Goal: Obtain resource: Download file/media

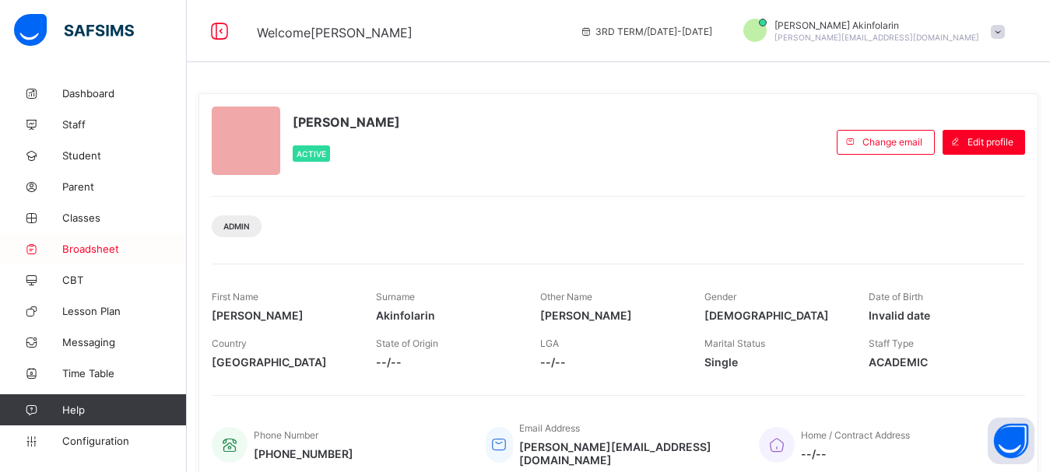
click at [77, 252] on span "Broadsheet" at bounding box center [124, 249] width 125 height 12
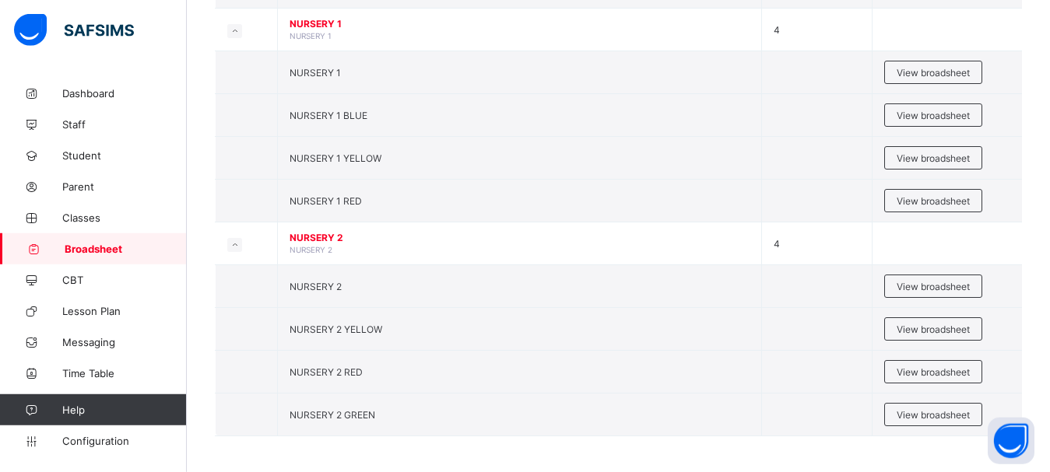
scroll to position [477, 0]
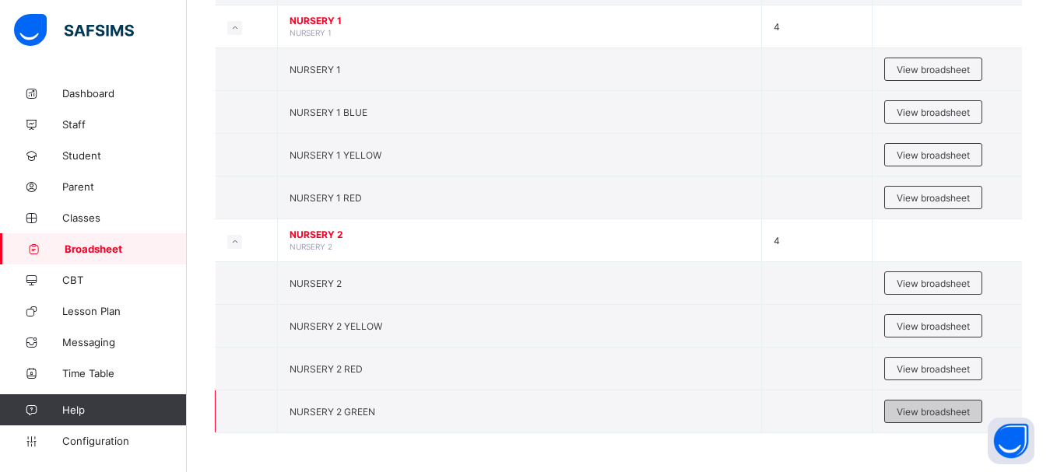
click at [938, 412] on span "View broadsheet" at bounding box center [933, 412] width 73 height 12
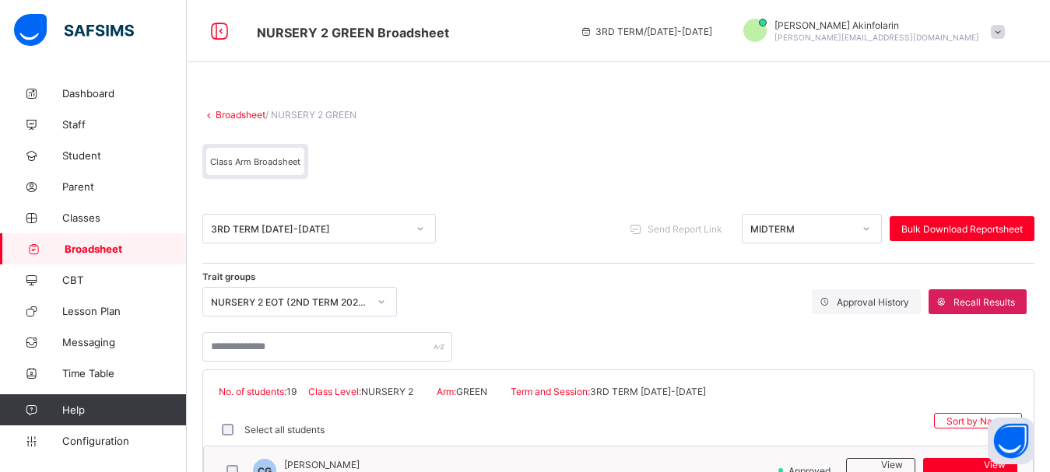
click at [834, 231] on div "MIDTERM" at bounding box center [801, 229] width 103 height 12
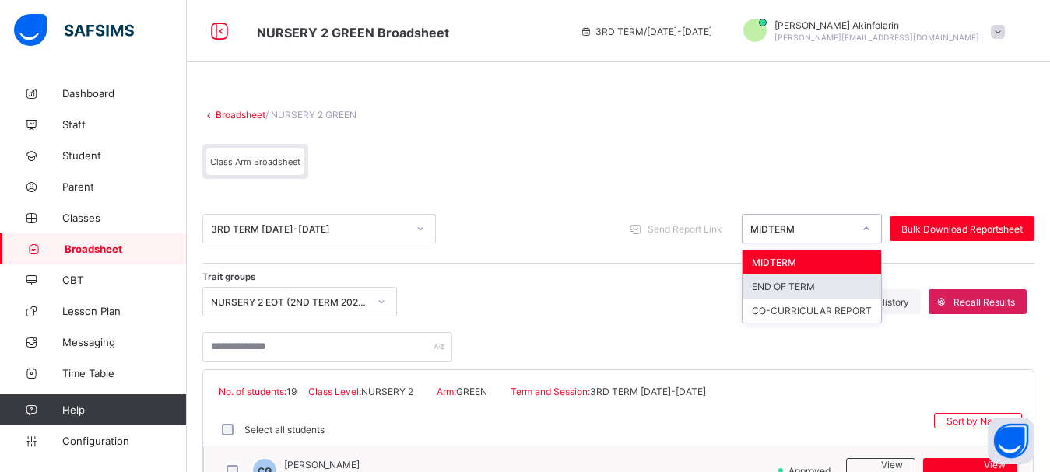
click at [815, 289] on div "END OF TERM" at bounding box center [812, 287] width 139 height 24
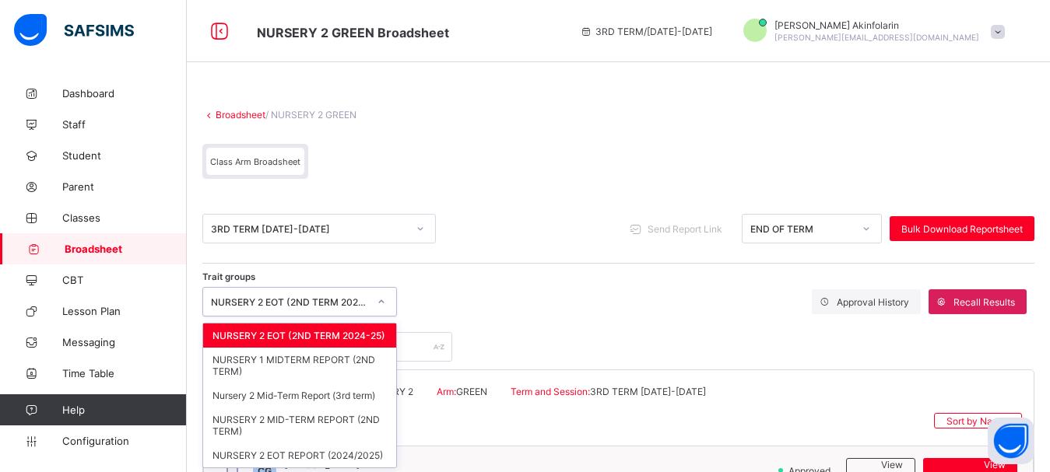
click at [279, 303] on div "NURSERY 2 EOT (2ND TERM 2024-25)" at bounding box center [289, 303] width 157 height 12
click at [321, 456] on div "NURSERY 2 EOT REPORT (2024/2025)" at bounding box center [299, 456] width 193 height 24
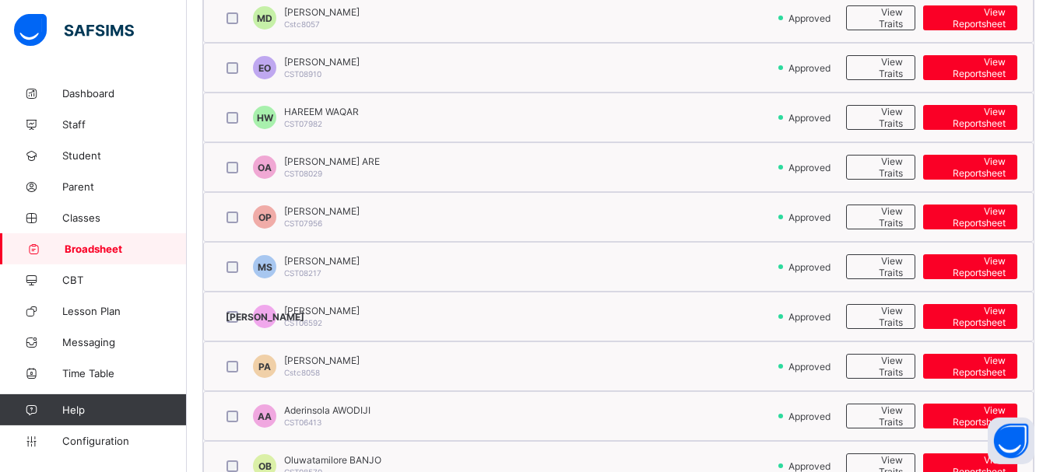
scroll to position [613, 0]
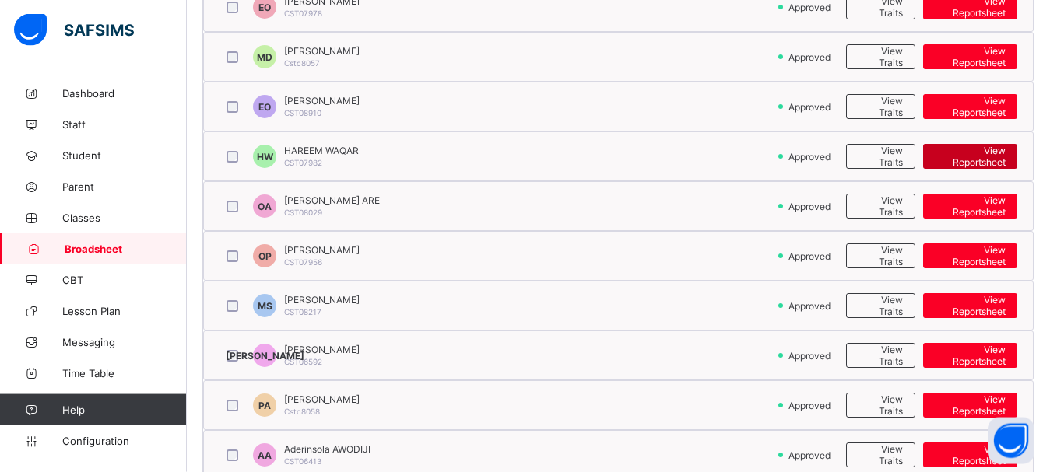
click at [1004, 156] on span "View Reportsheet" at bounding box center [970, 156] width 71 height 23
click at [121, 246] on span "Broadsheet" at bounding box center [126, 249] width 122 height 12
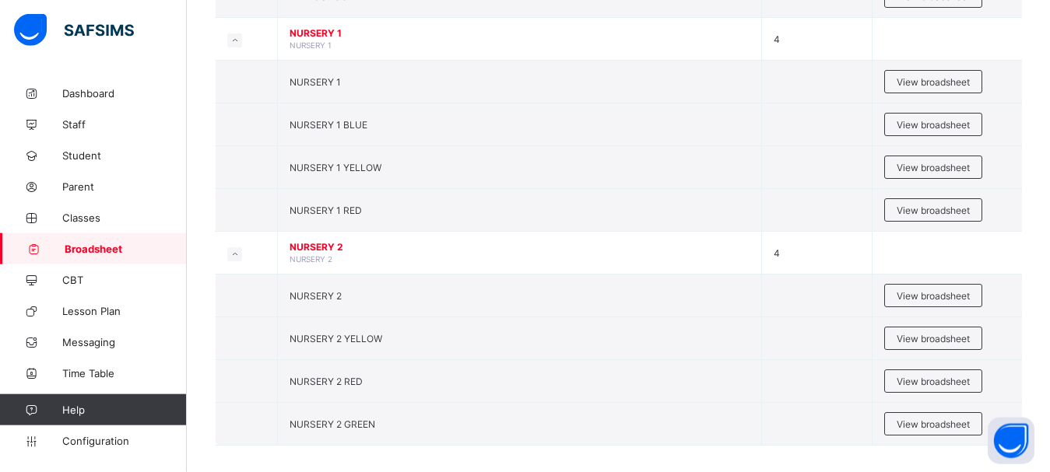
scroll to position [477, 0]
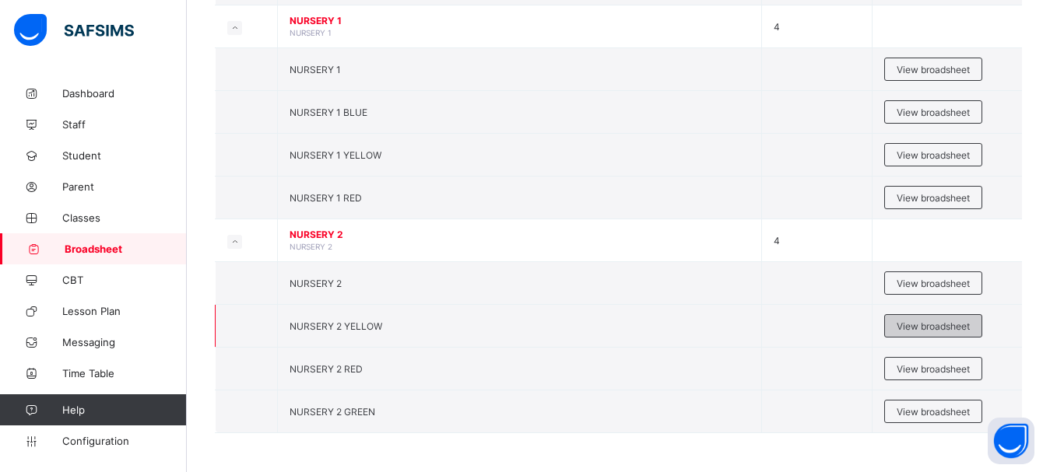
click at [927, 328] on span "View broadsheet" at bounding box center [933, 327] width 73 height 12
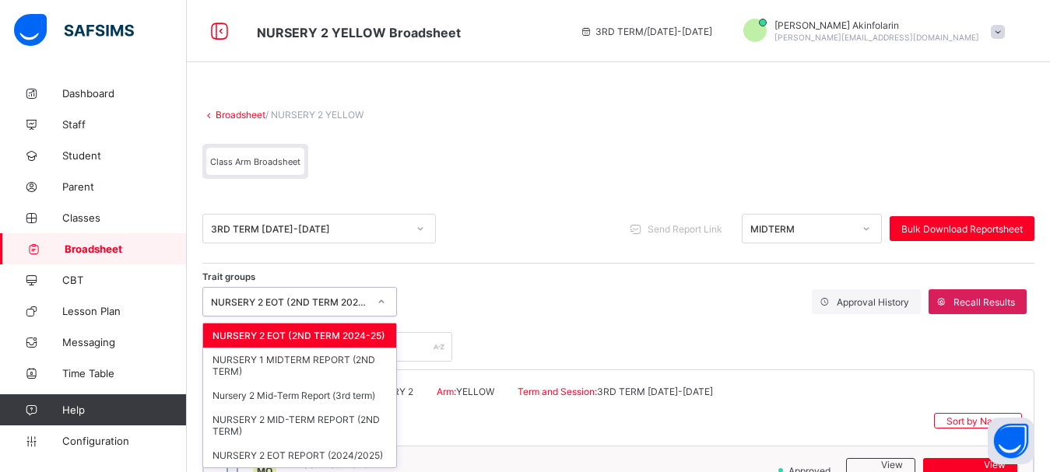
click at [363, 299] on div "NURSERY 2 EOT (2ND TERM 2024-25)" at bounding box center [289, 303] width 157 height 12
click at [331, 451] on div "NURSERY 2 EOT REPORT (2024/2025)" at bounding box center [299, 456] width 193 height 24
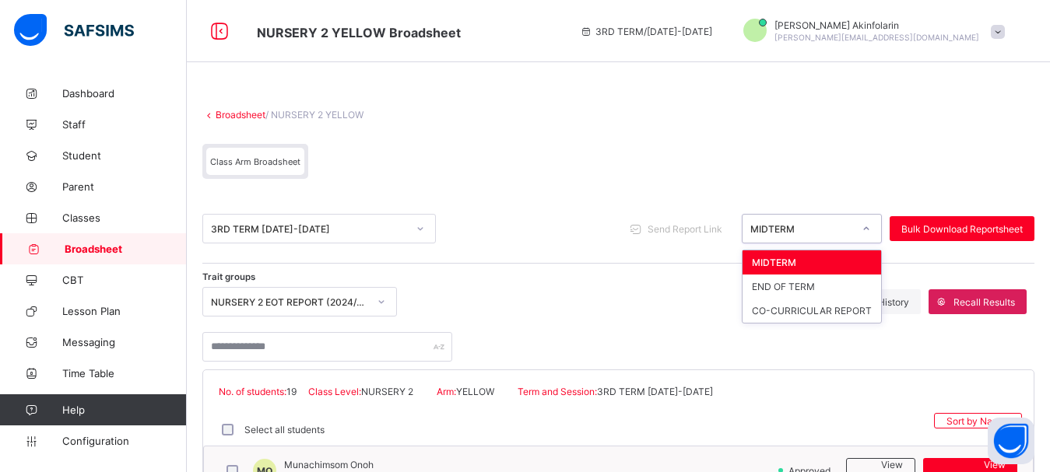
click at [813, 227] on div "MIDTERM" at bounding box center [801, 229] width 103 height 12
click at [806, 284] on div "END OF TERM" at bounding box center [812, 287] width 139 height 24
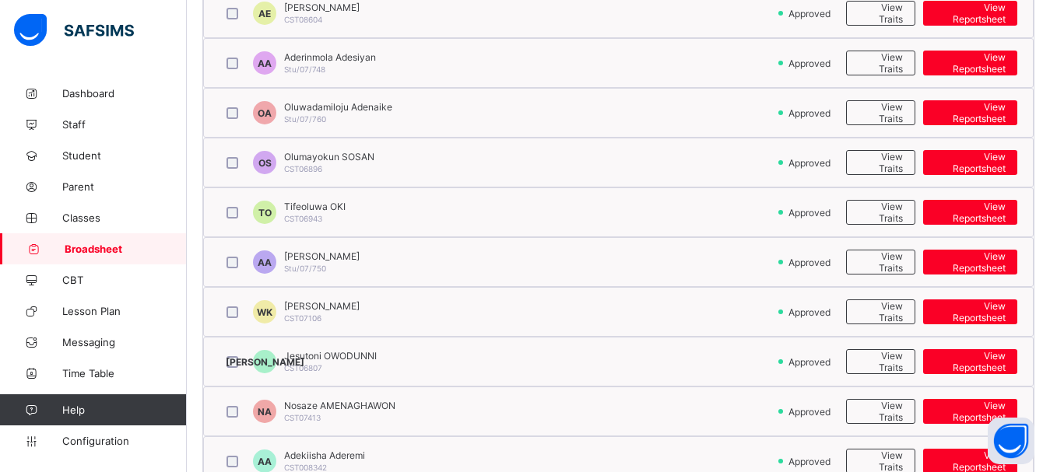
scroll to position [952, 0]
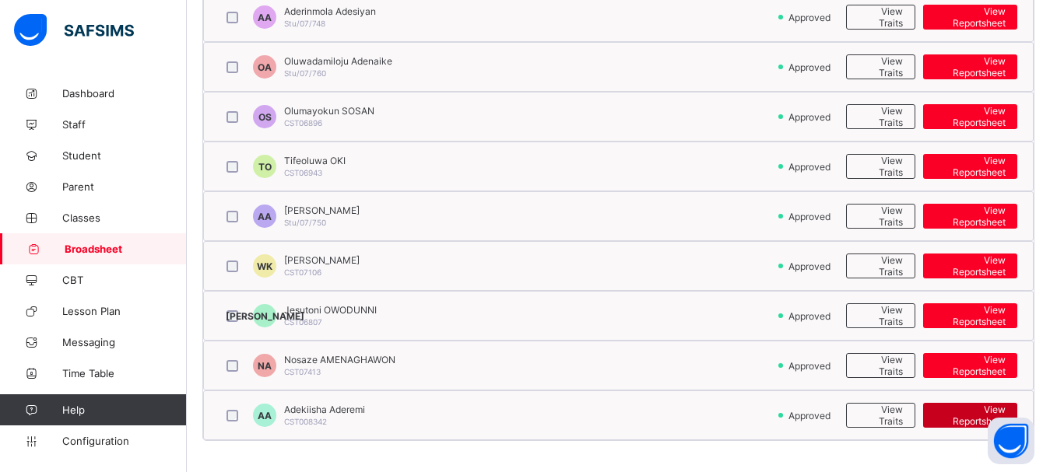
click at [969, 414] on span "View Reportsheet" at bounding box center [970, 415] width 71 height 23
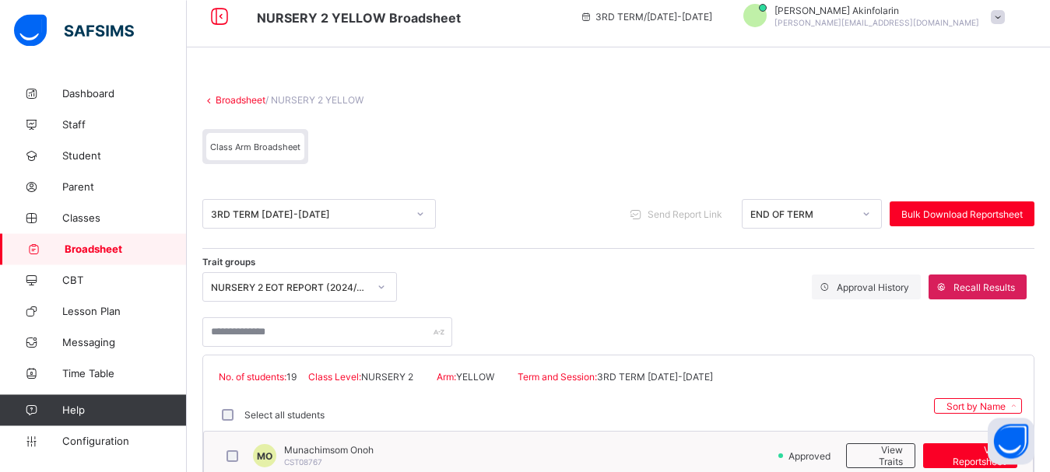
scroll to position [0, 0]
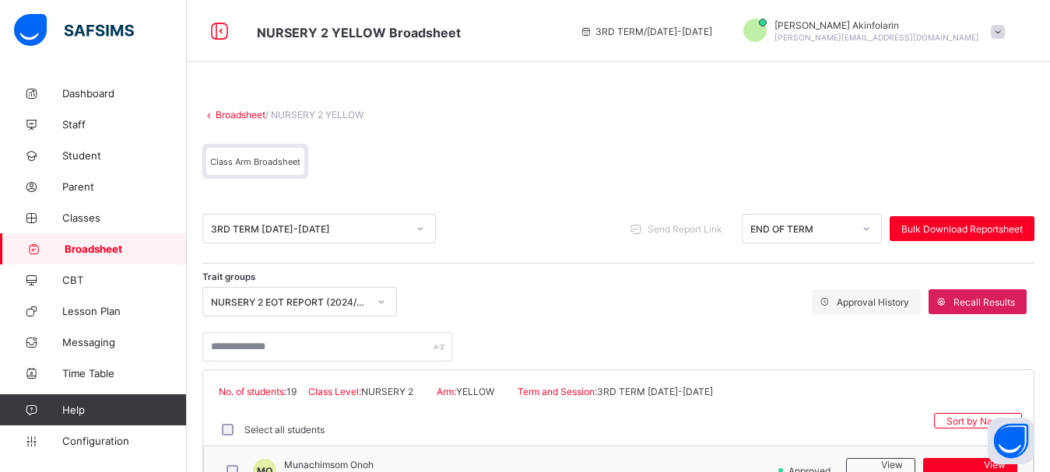
click at [814, 232] on div "END OF TERM" at bounding box center [801, 229] width 103 height 12
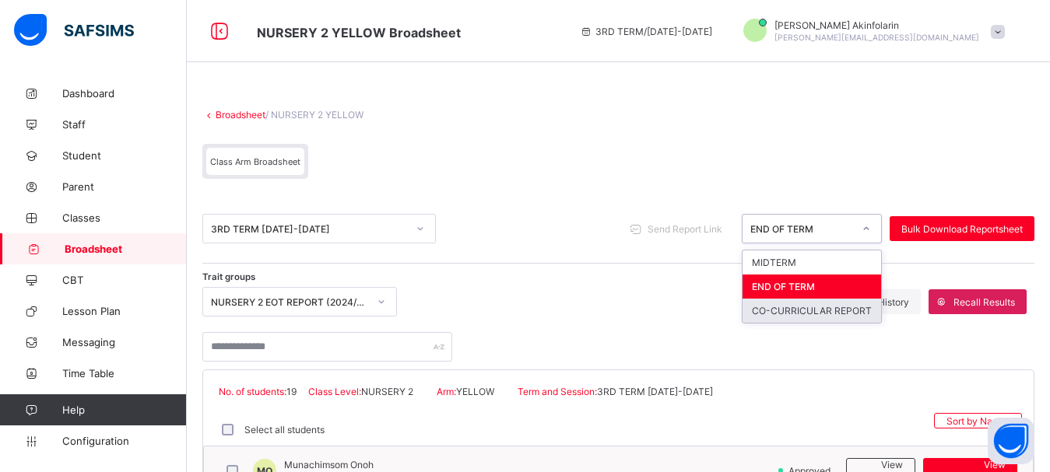
click at [806, 313] on div "CO-CURRICULAR REPORT" at bounding box center [812, 311] width 139 height 24
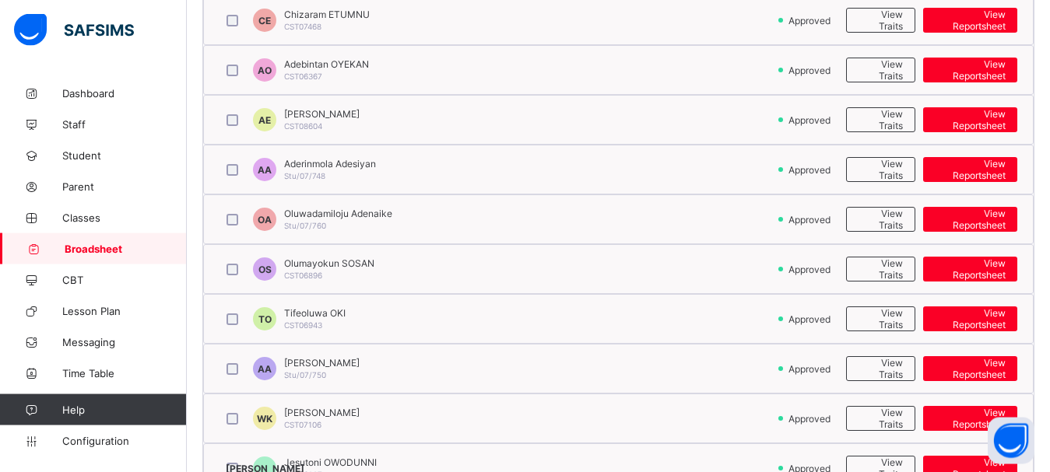
scroll to position [952, 0]
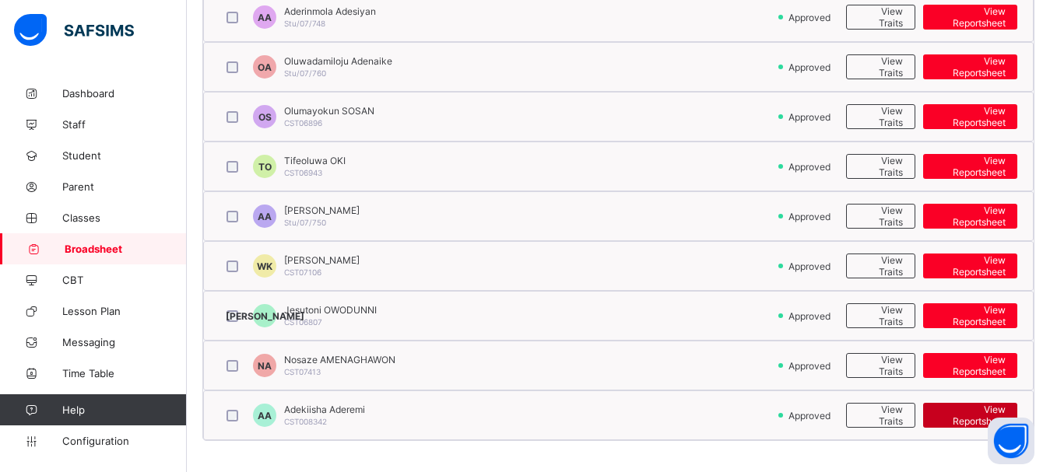
click at [964, 416] on span "View Reportsheet" at bounding box center [970, 415] width 71 height 23
click at [106, 247] on span "Broadsheet" at bounding box center [126, 249] width 122 height 12
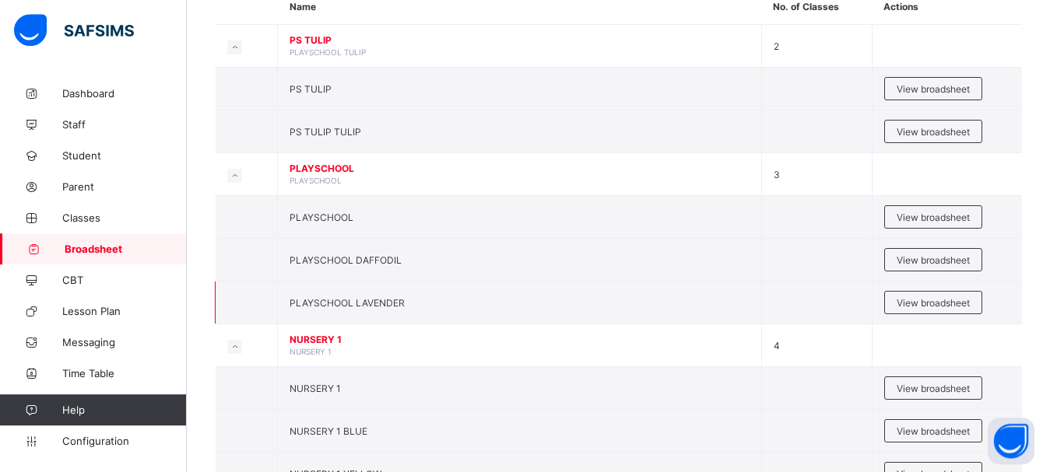
scroll to position [159, 0]
click at [922, 303] on span "View broadsheet" at bounding box center [933, 303] width 73 height 12
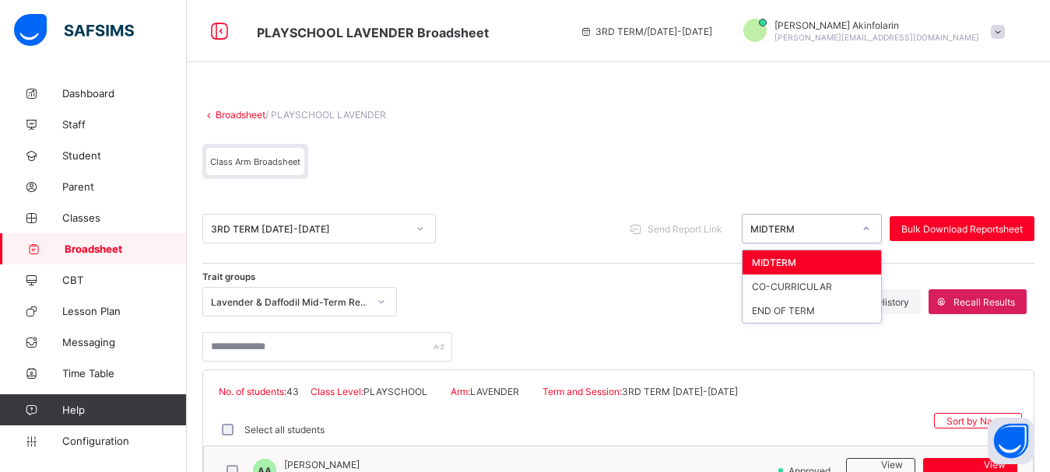
click at [782, 220] on div "MIDTERM" at bounding box center [797, 229] width 109 height 22
click at [784, 315] on div "END OF TERM" at bounding box center [812, 311] width 139 height 24
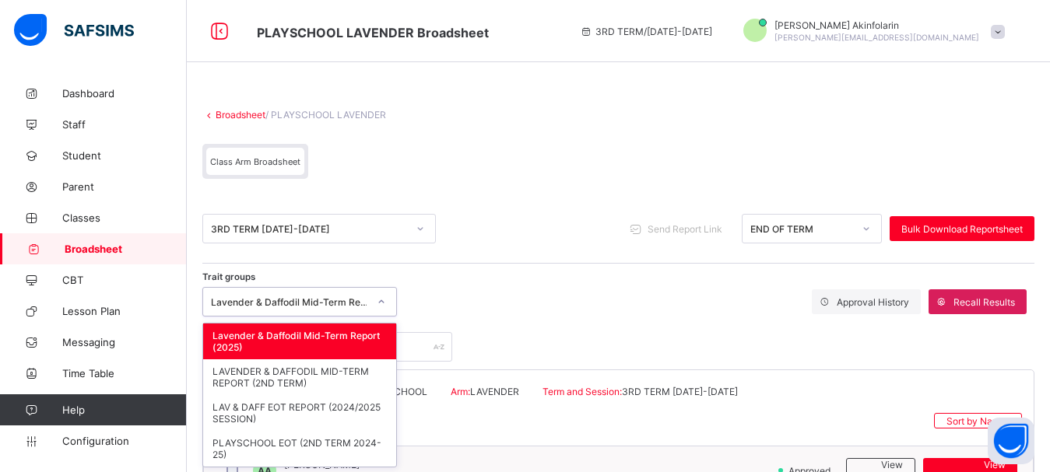
click at [344, 308] on div "Lavender & Daffodil Mid-Term Report (2025)" at bounding box center [284, 302] width 163 height 22
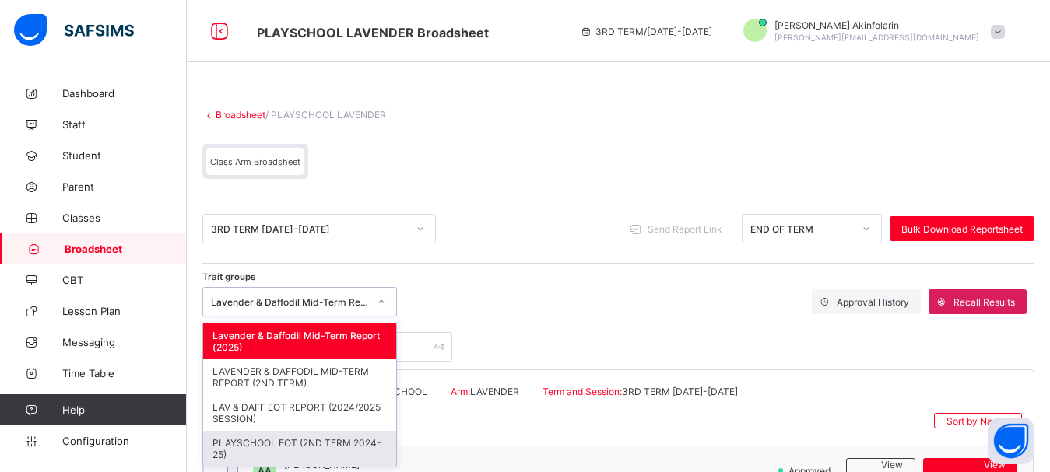
click at [309, 447] on div "PLAYSCHOOL EOT (2ND TERM 2024-25)" at bounding box center [299, 449] width 193 height 36
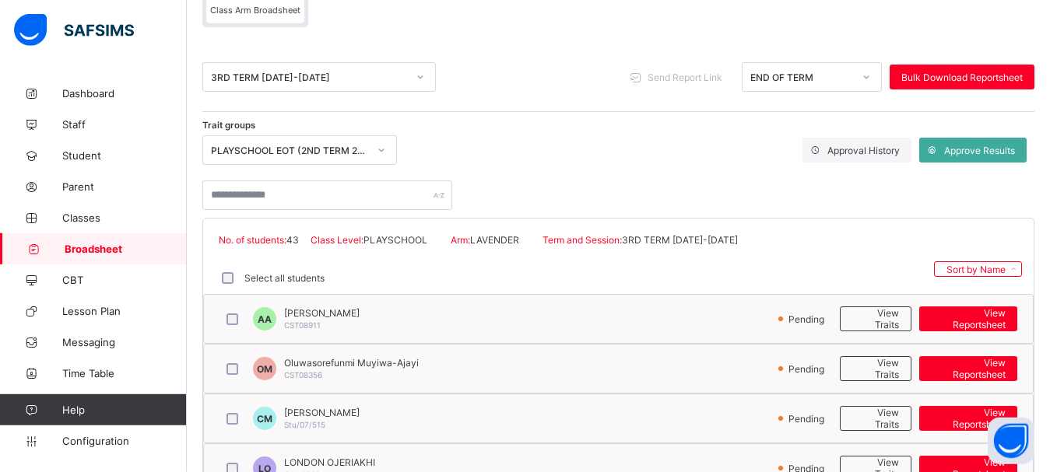
scroll to position [238, 0]
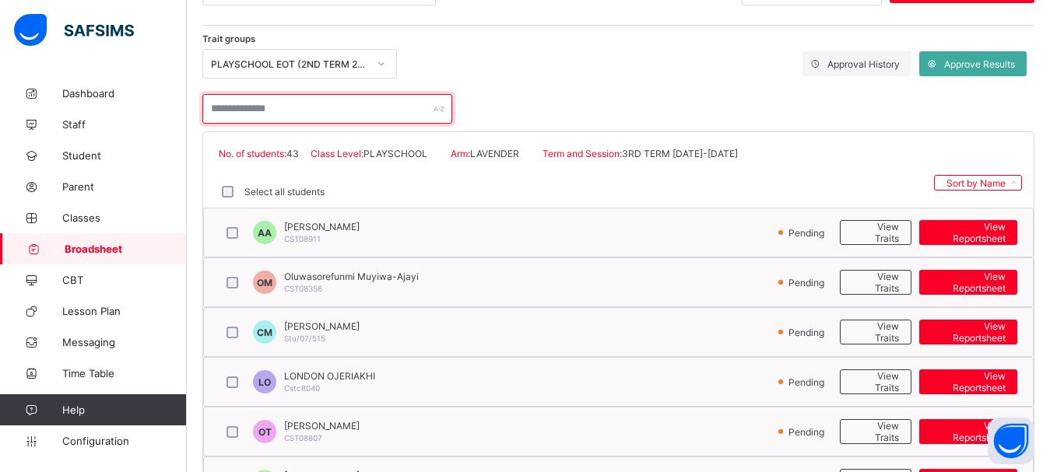
click at [364, 115] on input "text" at bounding box center [327, 109] width 250 height 30
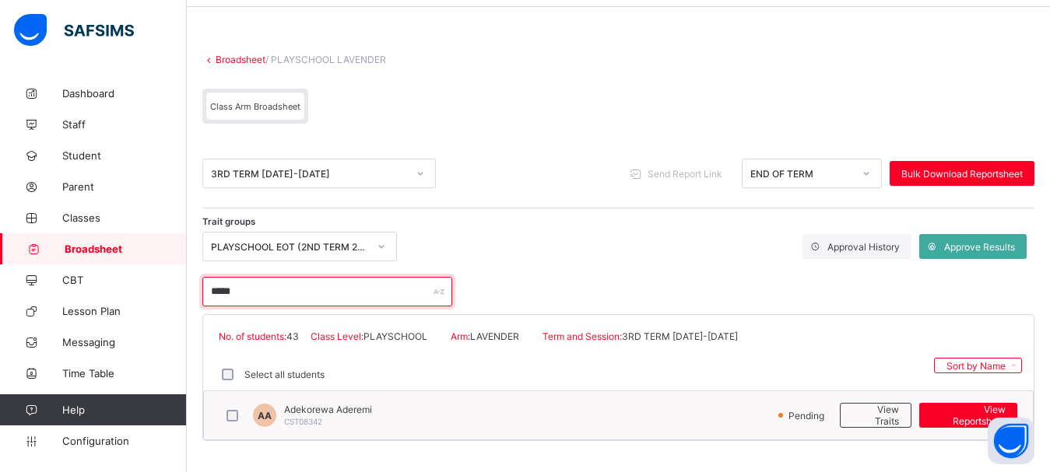
scroll to position [55, 0]
type input "*****"
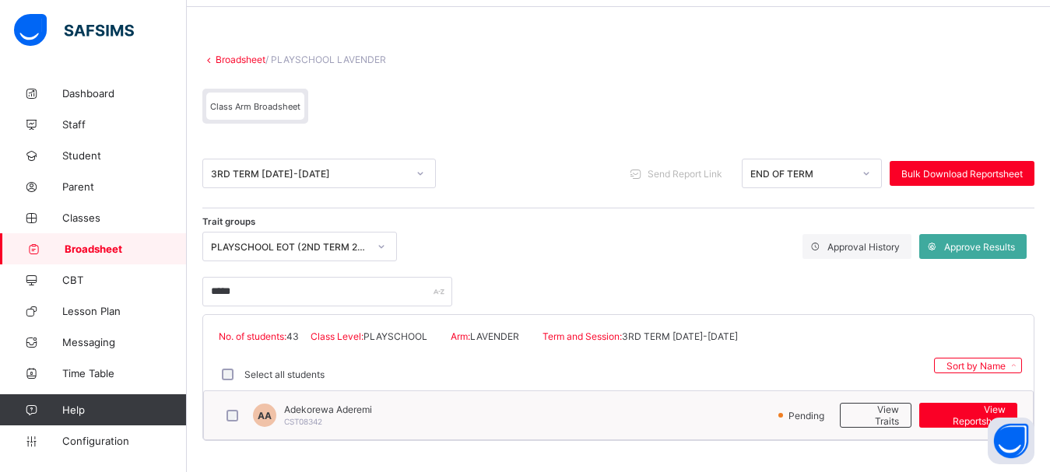
click at [342, 242] on div "PLAYSCHOOL EOT (2ND TERM 2024-25)" at bounding box center [289, 247] width 157 height 12
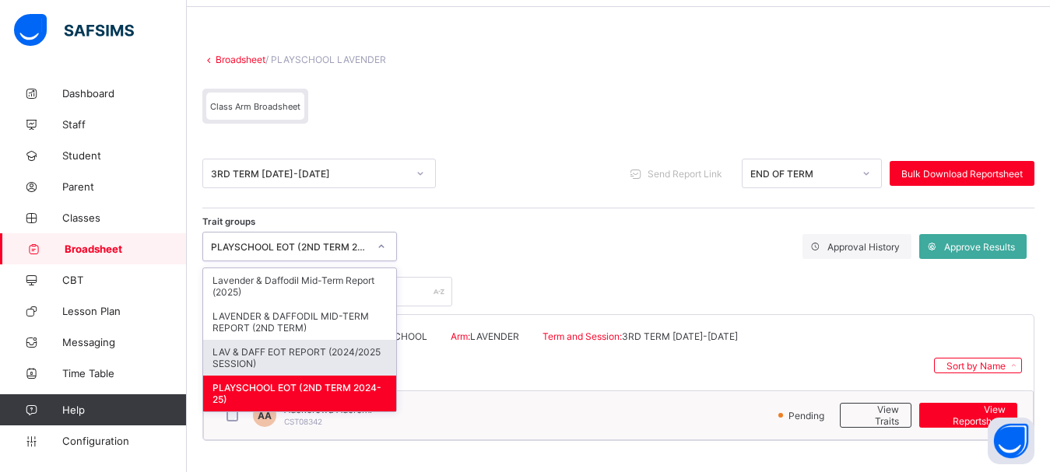
click at [311, 350] on div "LAV & DAFF EOT REPORT (2024/2025 SESSION)" at bounding box center [299, 358] width 193 height 36
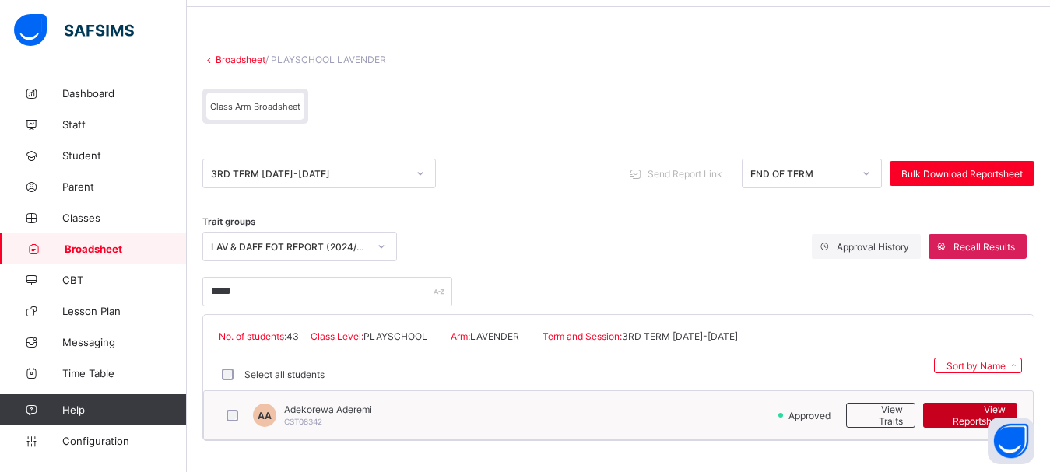
click at [964, 418] on span "View Reportsheet" at bounding box center [970, 415] width 71 height 23
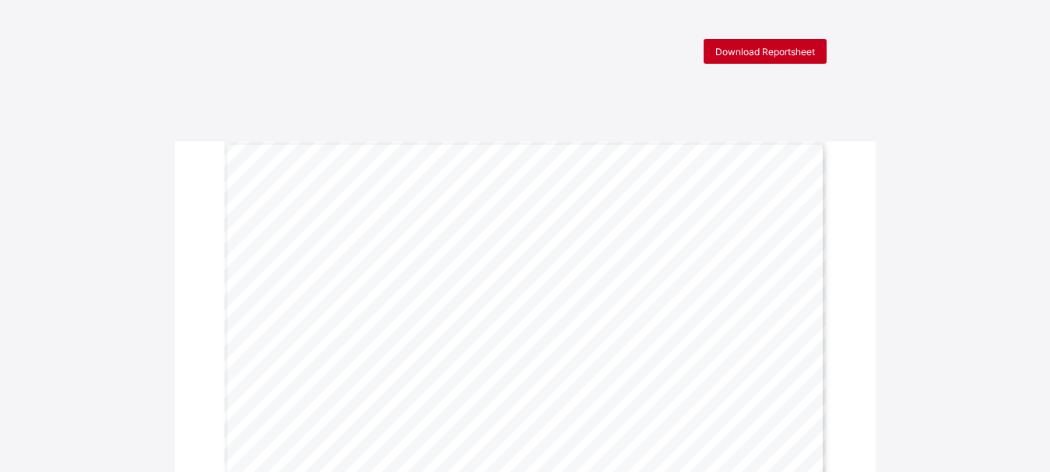
click at [751, 49] on span "Download Reportsheet" at bounding box center [765, 52] width 100 height 12
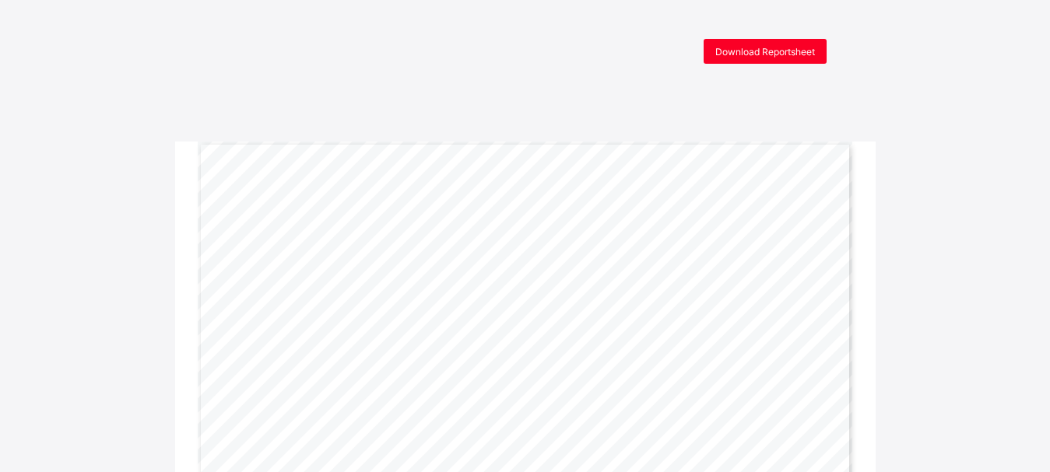
click at [734, 45] on div "Download Reportsheet" at bounding box center [765, 51] width 123 height 25
